Goal: Task Accomplishment & Management: Manage account settings

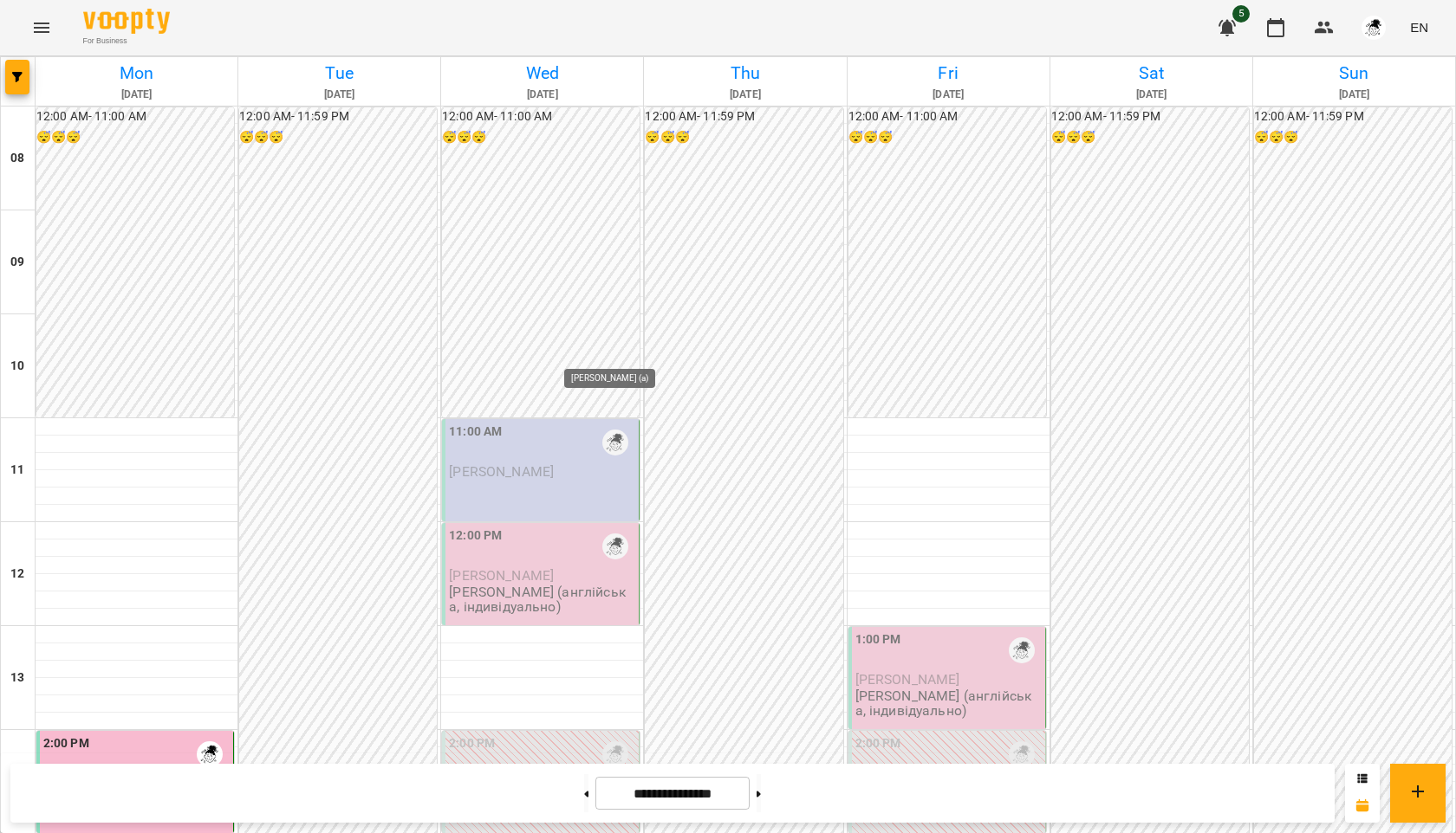
scroll to position [196, 0]
click at [578, 218] on div "12:00 AM - 11:00 AM 😴😴😴" at bounding box center [541, 262] width 197 height 310
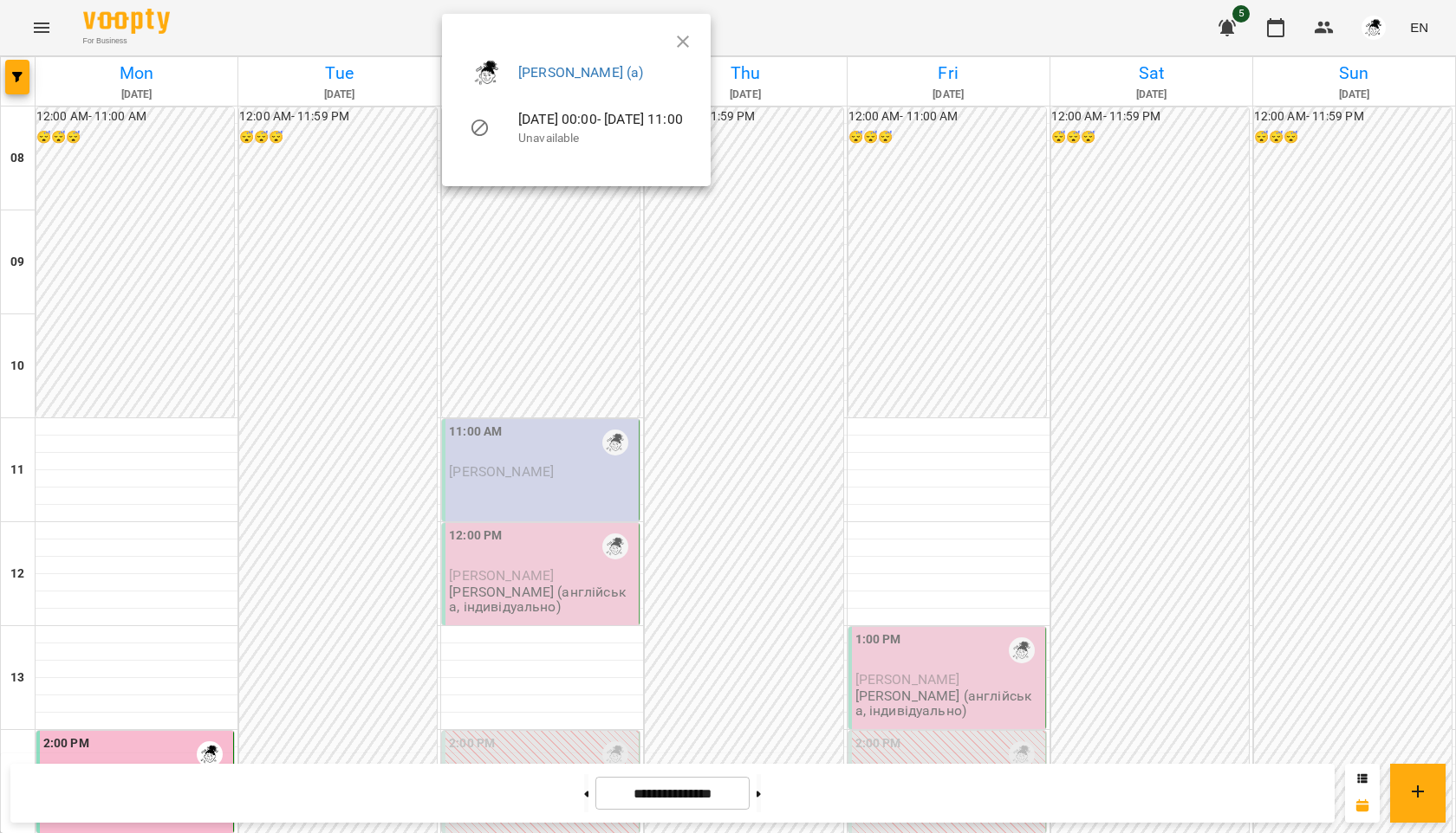
click at [561, 263] on div at bounding box center [728, 416] width 1456 height 833
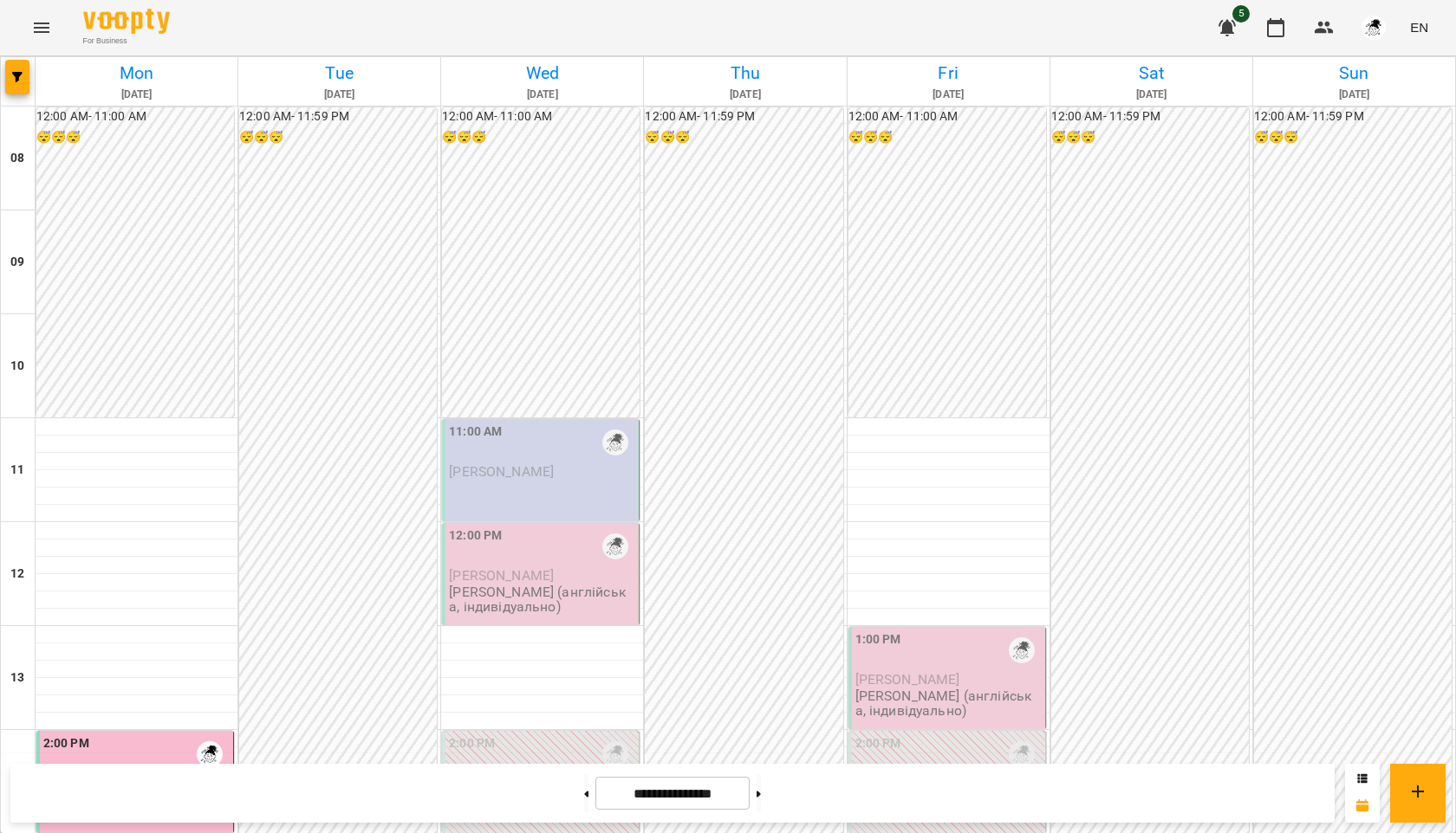
click at [523, 419] on div "11:00 AM [PERSON_NAME]" at bounding box center [541, 470] width 197 height 102
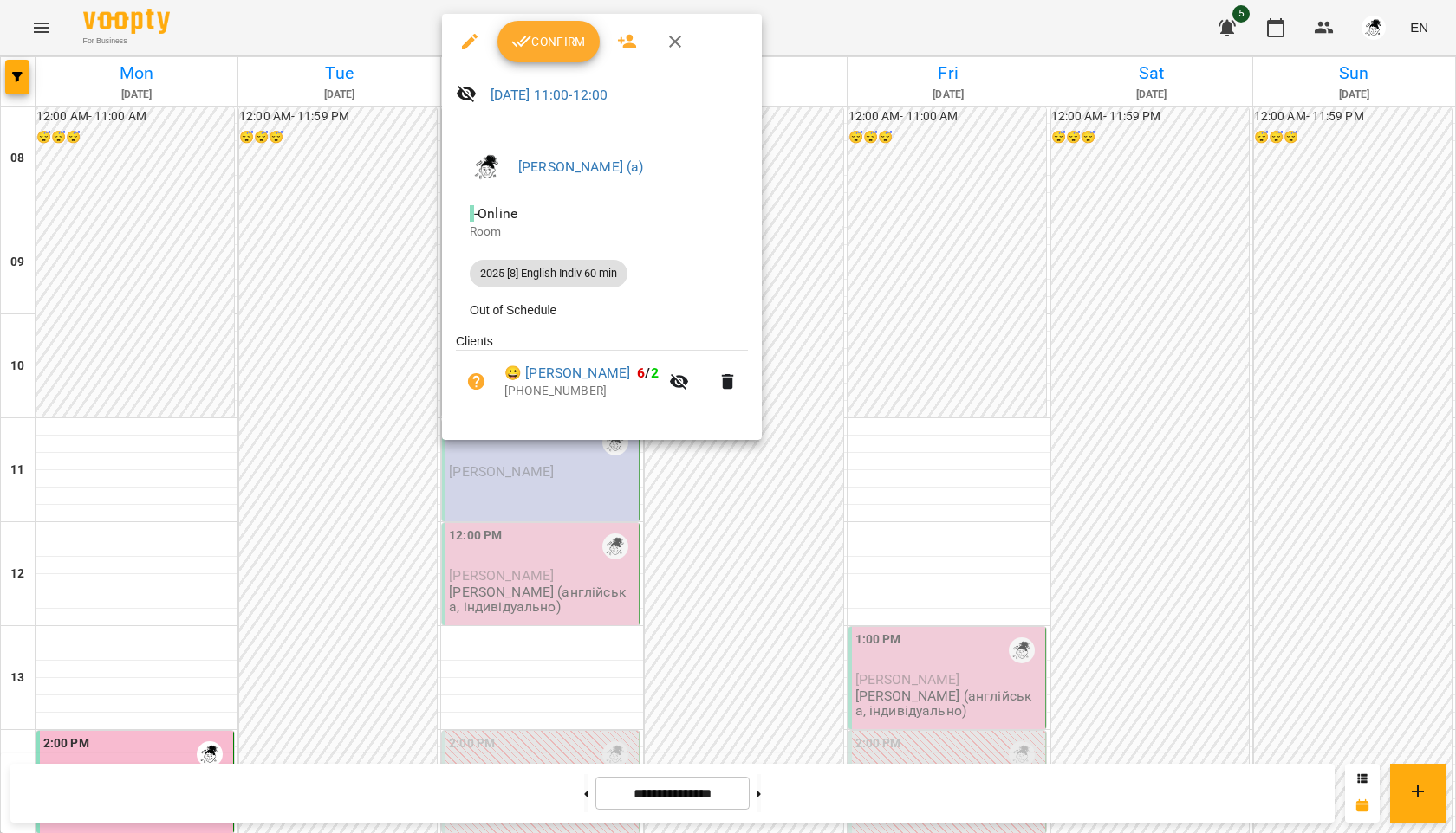
click at [544, 49] on span "Confirm" at bounding box center [548, 42] width 75 height 21
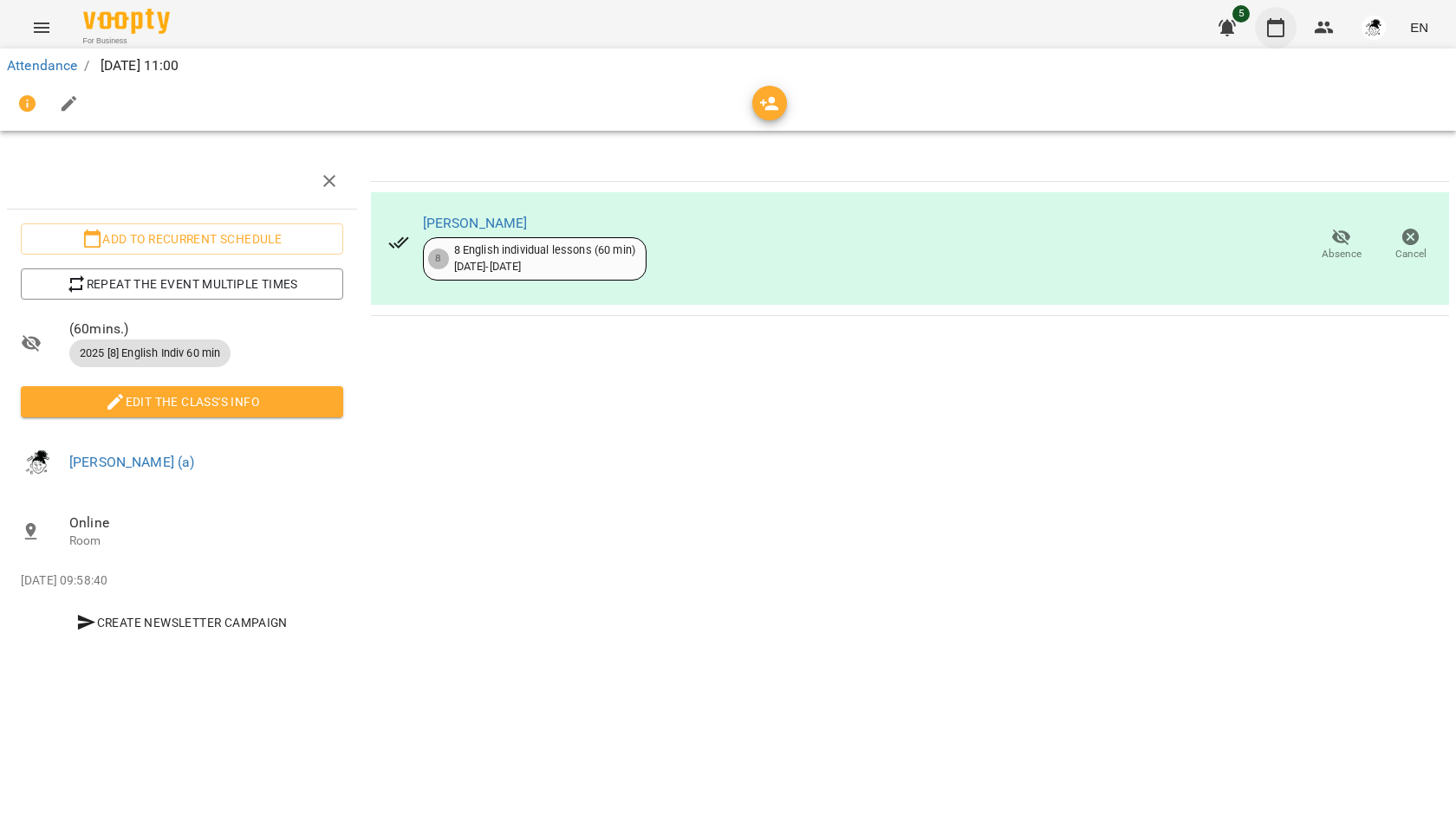
click at [1277, 29] on icon "button" at bounding box center [1275, 28] width 21 height 21
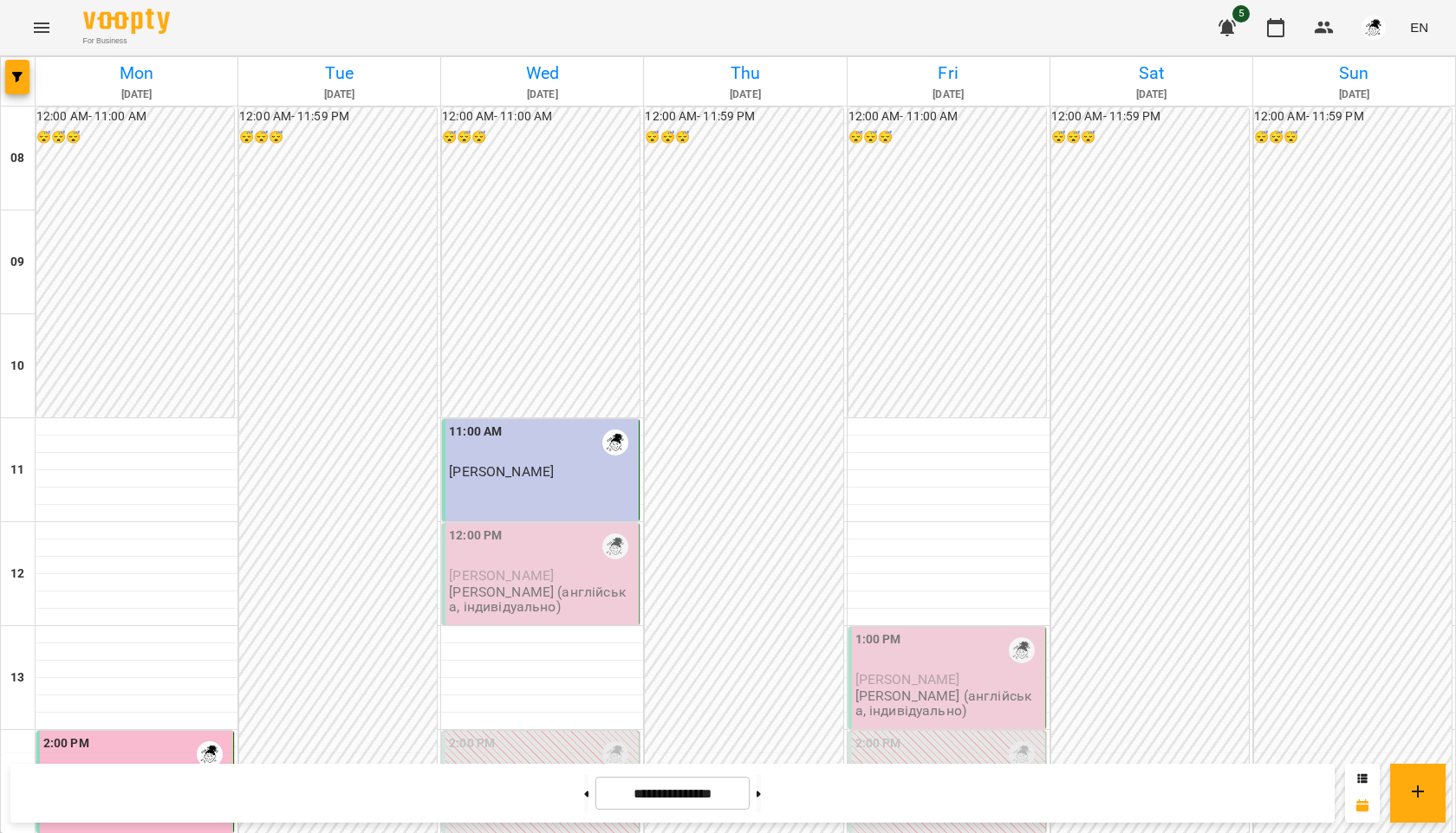
click at [551, 585] on p "[PERSON_NAME] (англійська, індивідуально)" at bounding box center [542, 600] width 186 height 30
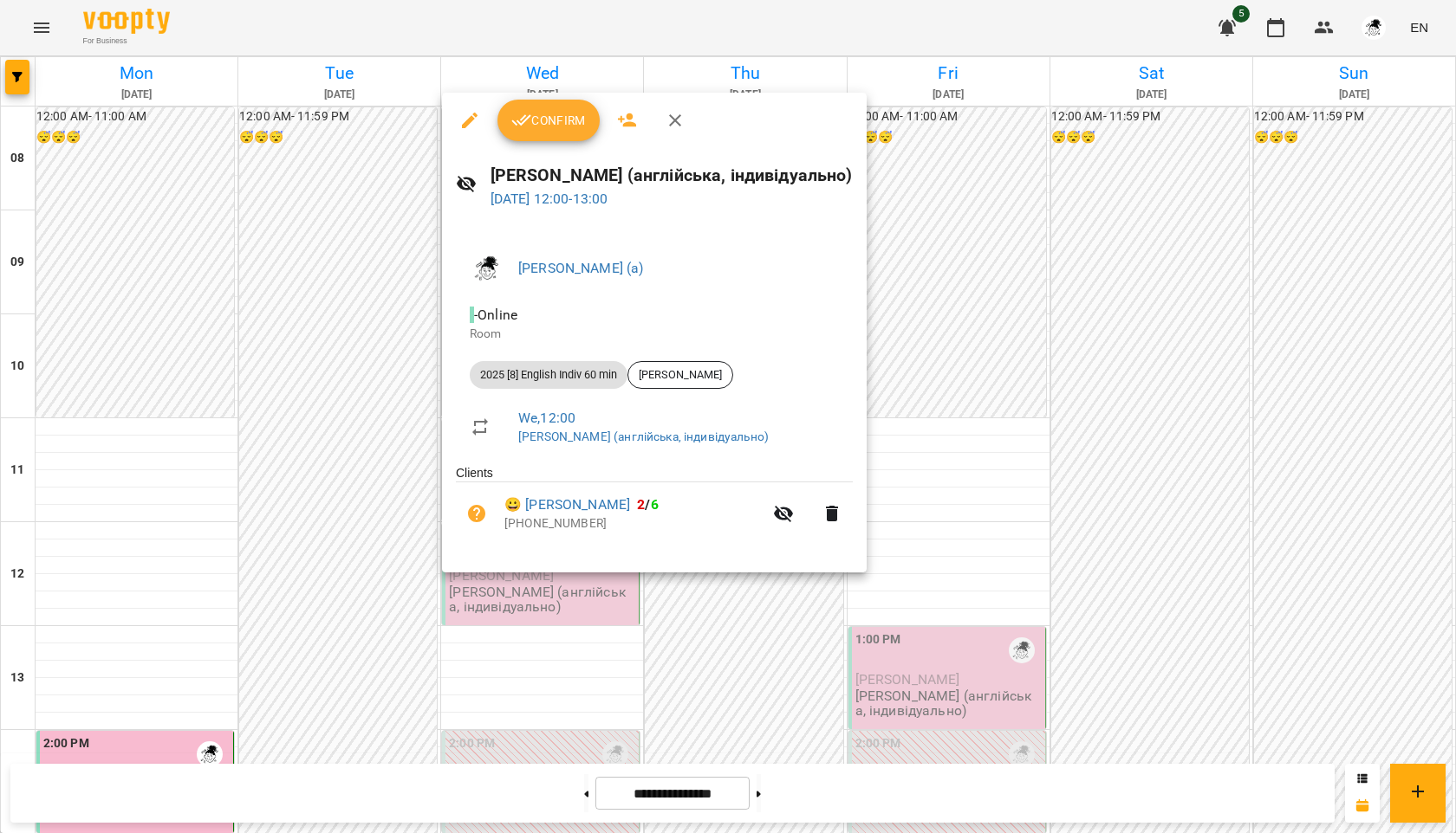
click at [532, 126] on span "Confirm" at bounding box center [548, 120] width 75 height 21
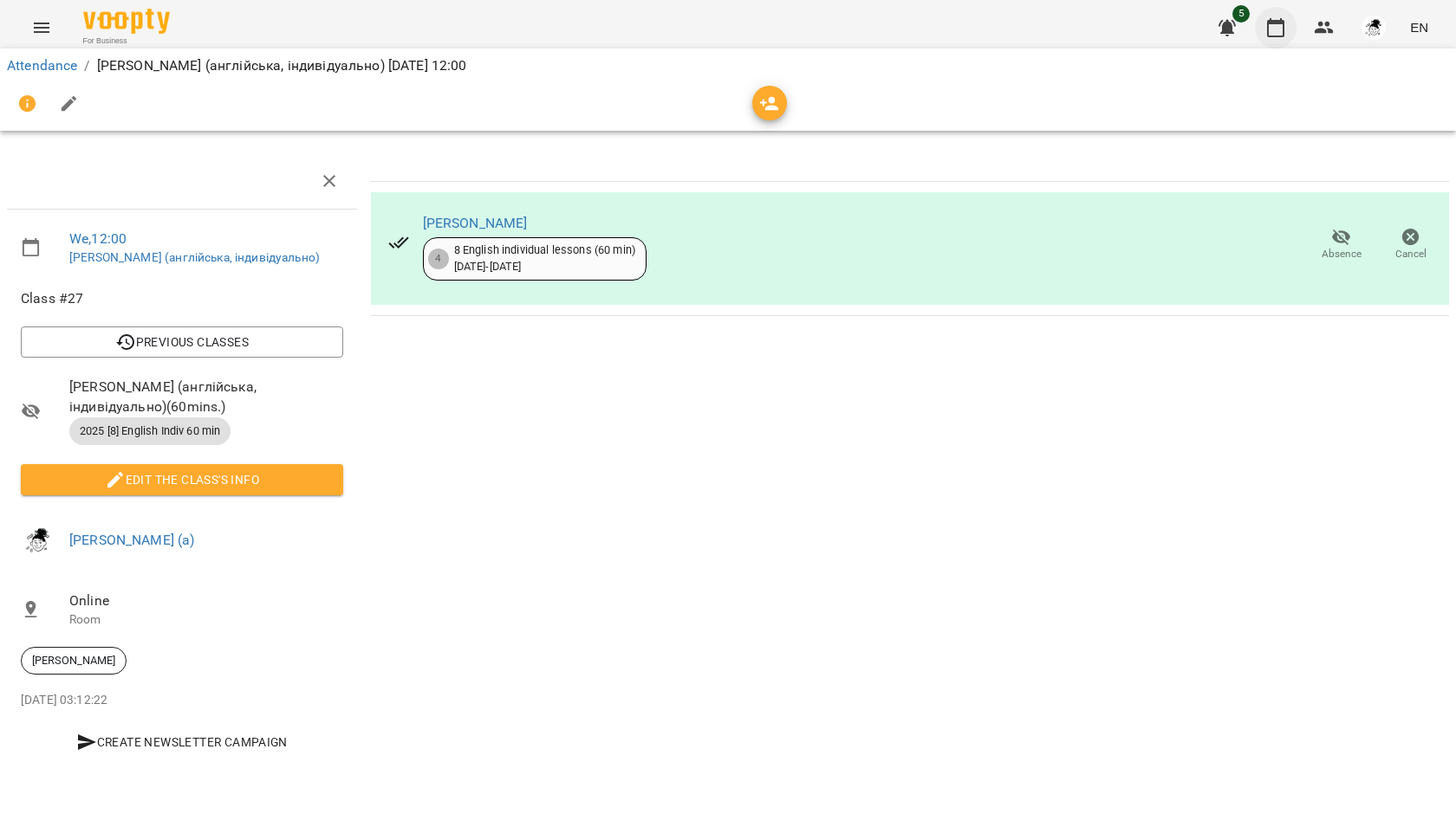
click at [1267, 33] on icon "button" at bounding box center [1275, 28] width 21 height 21
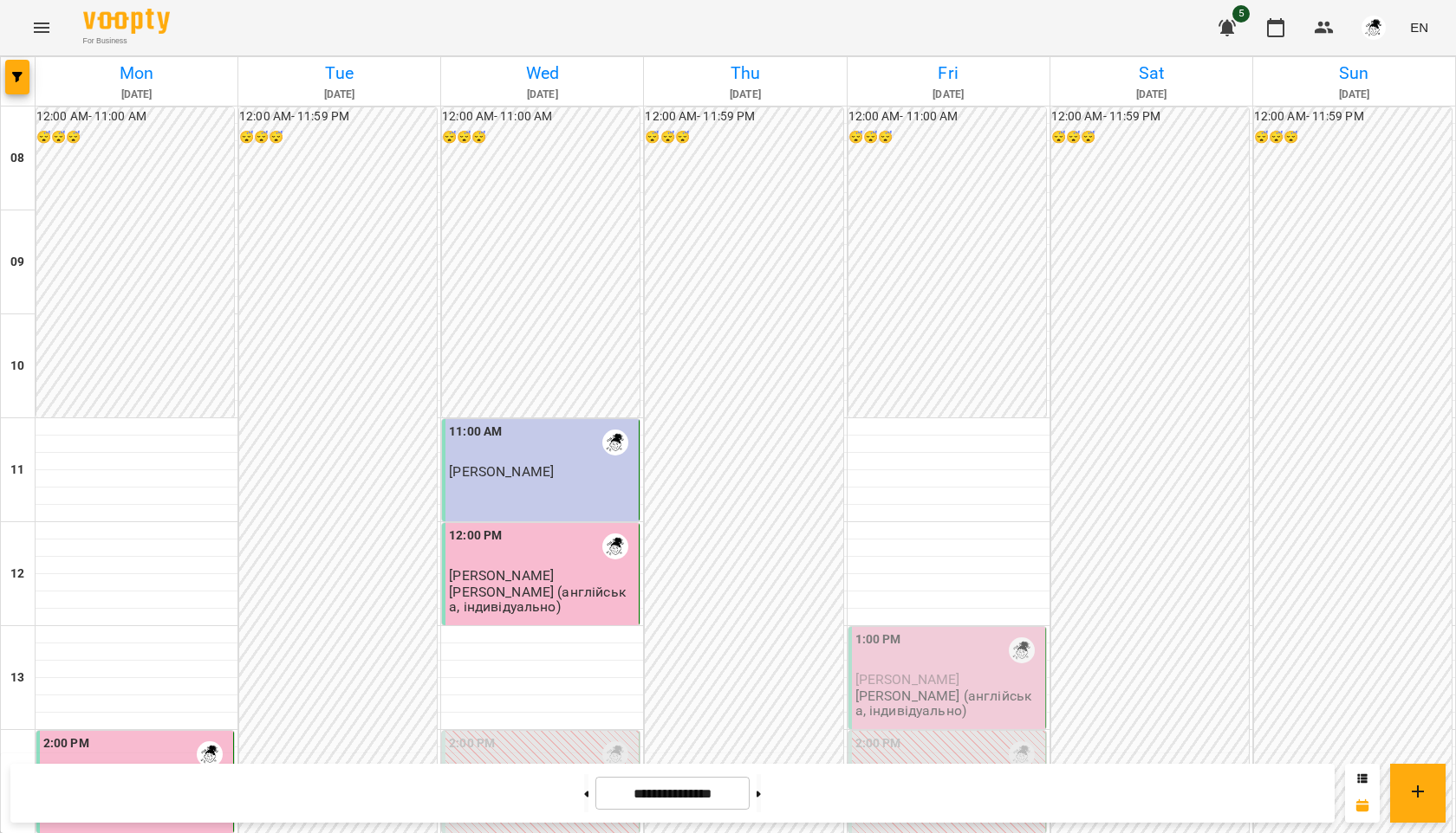
scroll to position [290, 0]
